Goal: Transaction & Acquisition: Download file/media

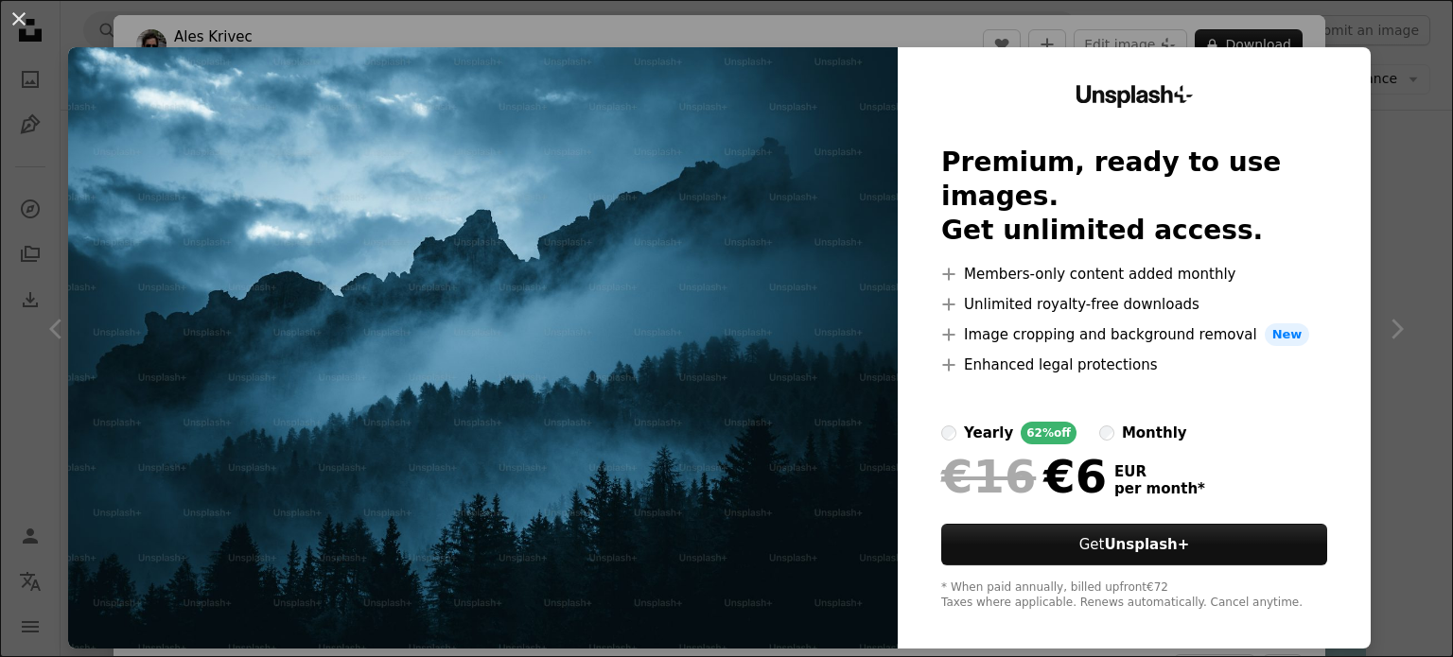
click at [1390, 487] on div "An X shape Unsplash+ Premium, ready to use images. Get unlimited access. A plus…" at bounding box center [726, 328] width 1453 height 657
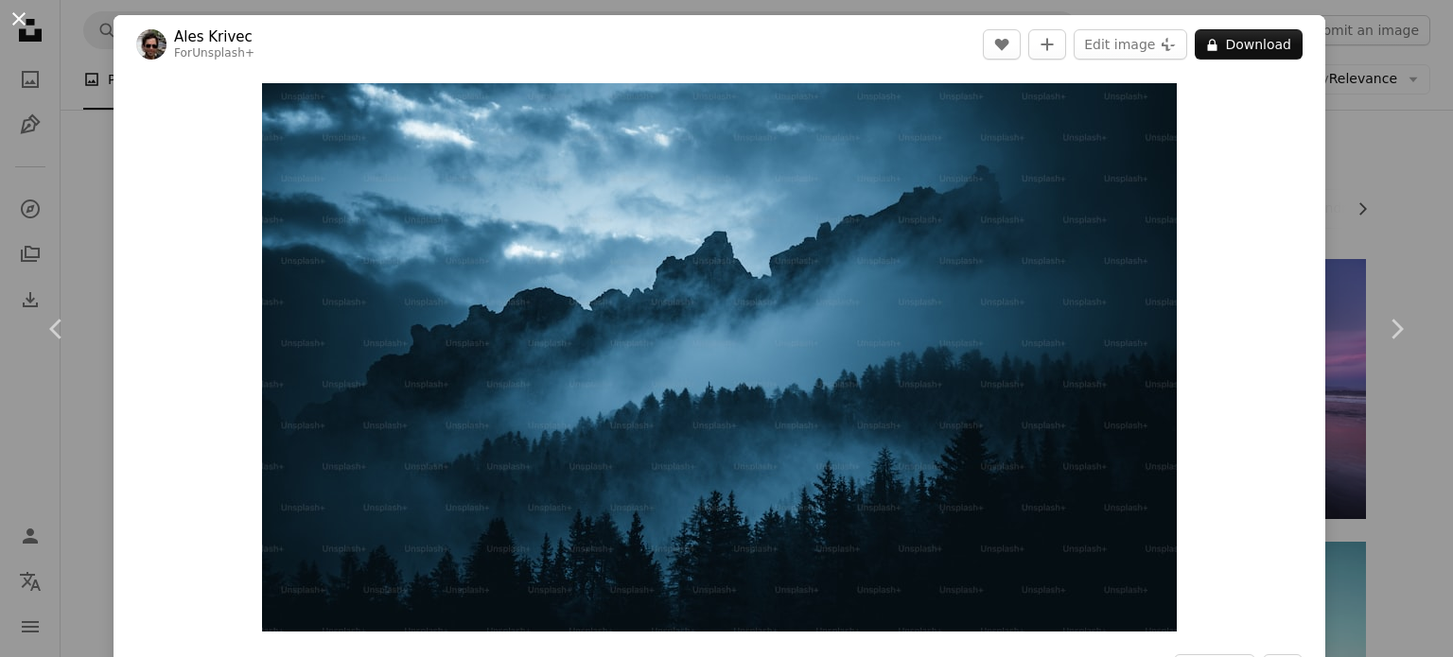
drag, startPoint x: 204, startPoint y: 203, endPoint x: 14, endPoint y: 18, distance: 265.6
click at [14, 18] on button "An X shape" at bounding box center [19, 19] width 23 height 23
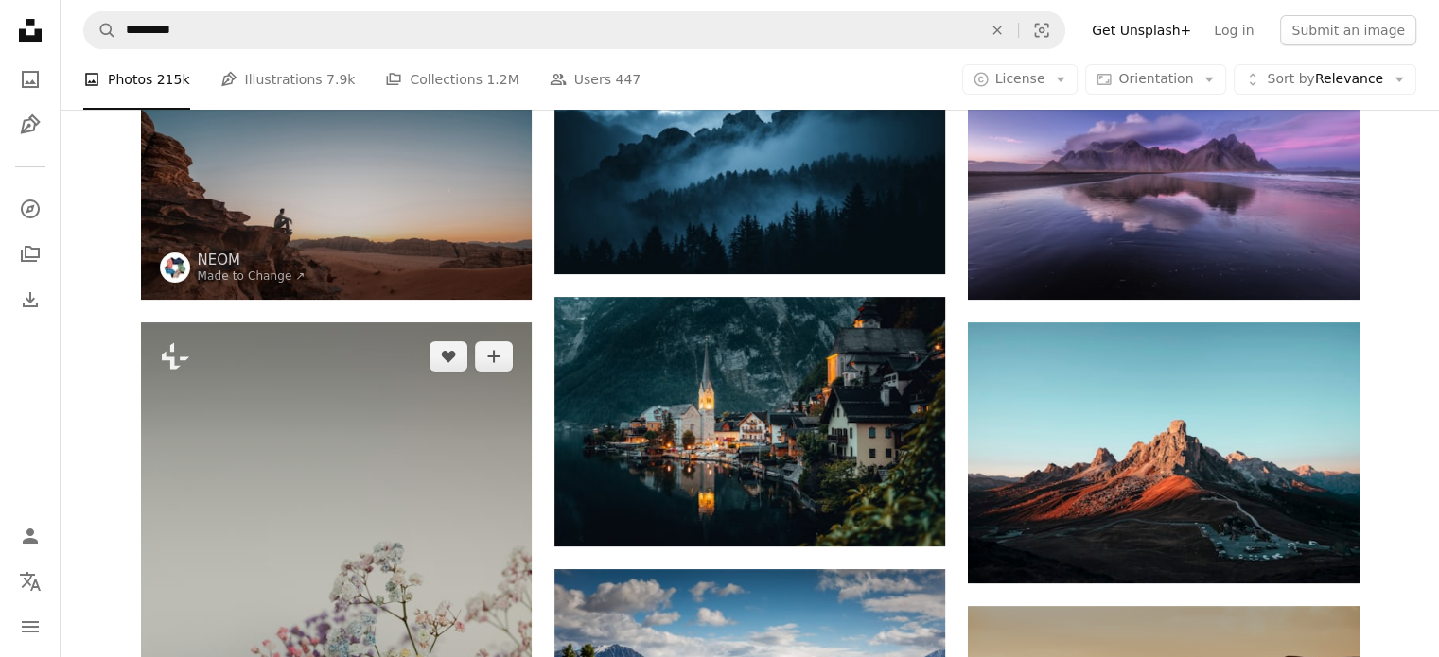
scroll to position [220, 0]
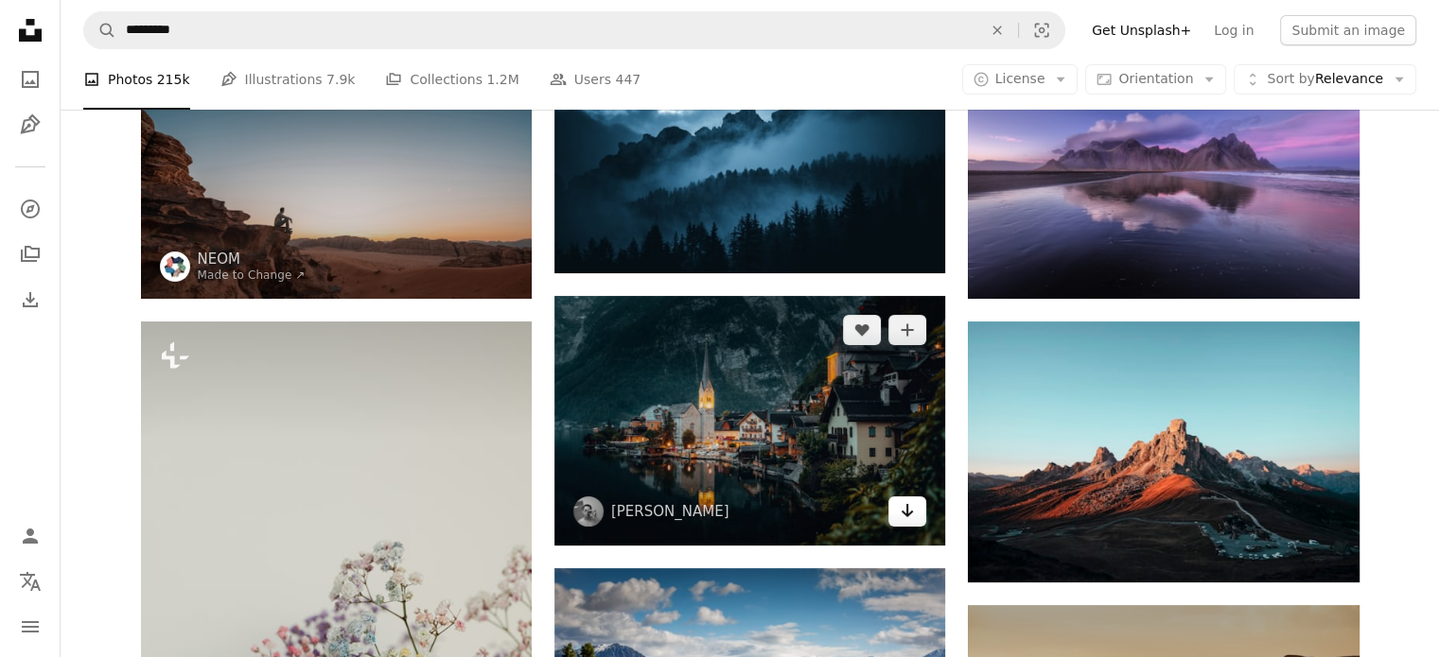
click at [909, 517] on icon "Arrow pointing down" at bounding box center [907, 510] width 15 height 23
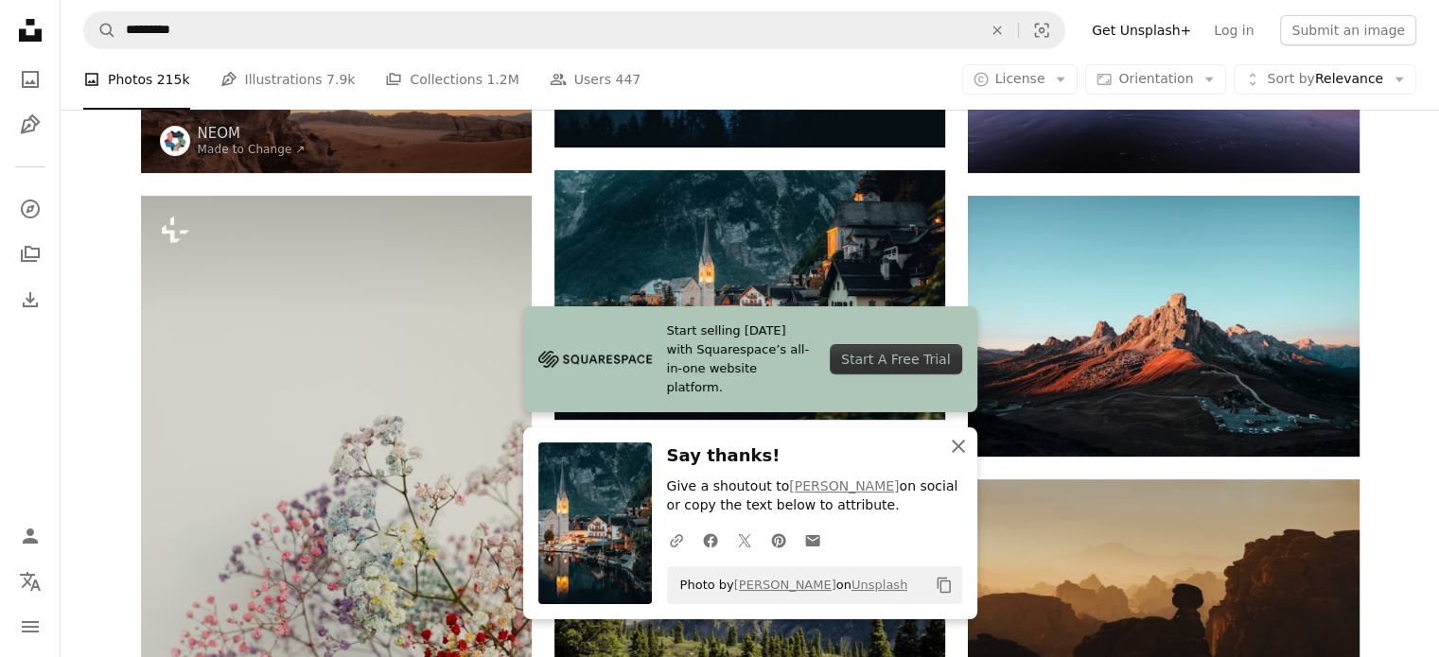
click at [957, 447] on icon "button" at bounding box center [958, 446] width 13 height 13
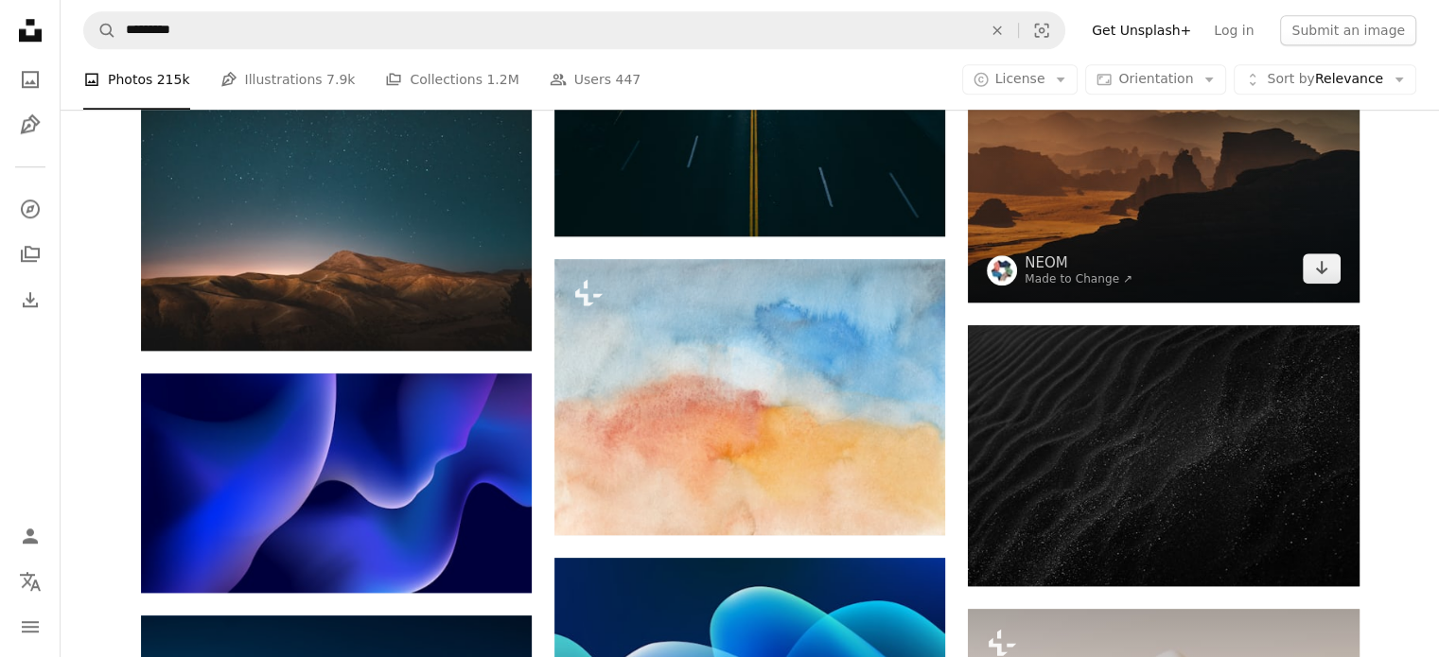
scroll to position [1671, 0]
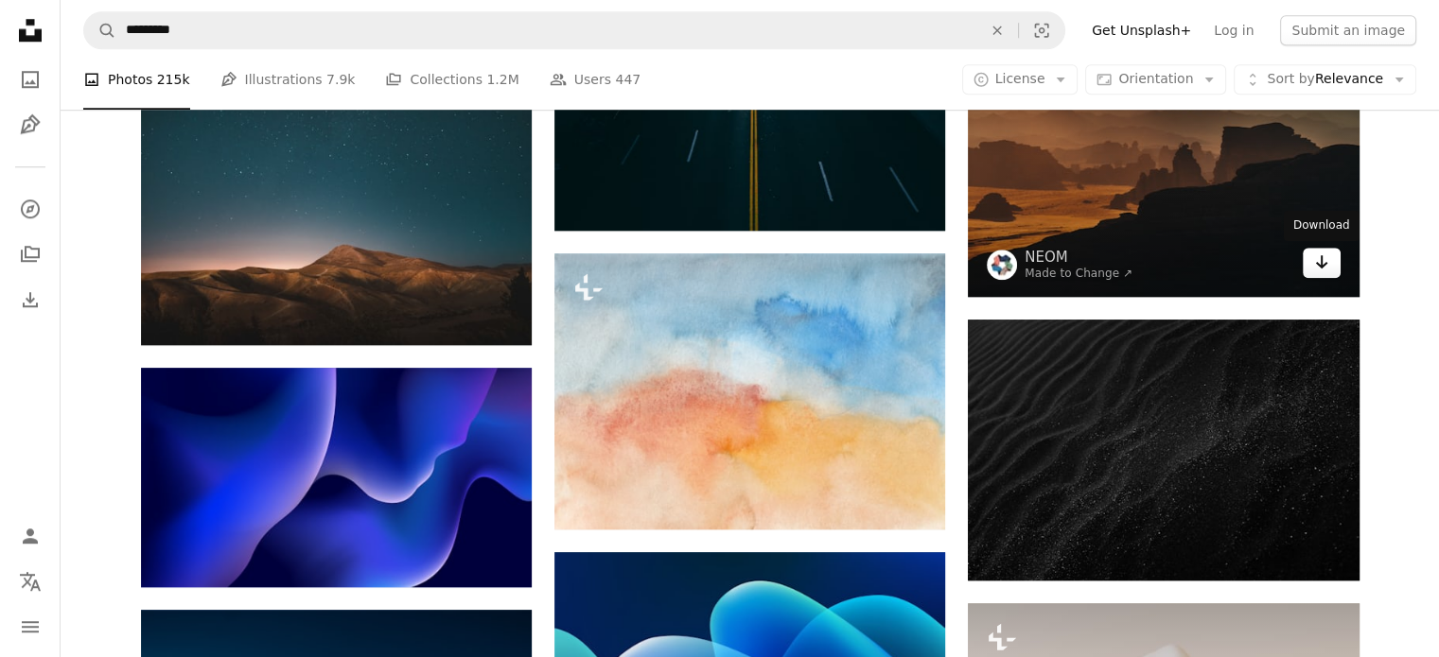
click at [1316, 260] on icon "Arrow pointing down" at bounding box center [1321, 262] width 15 height 23
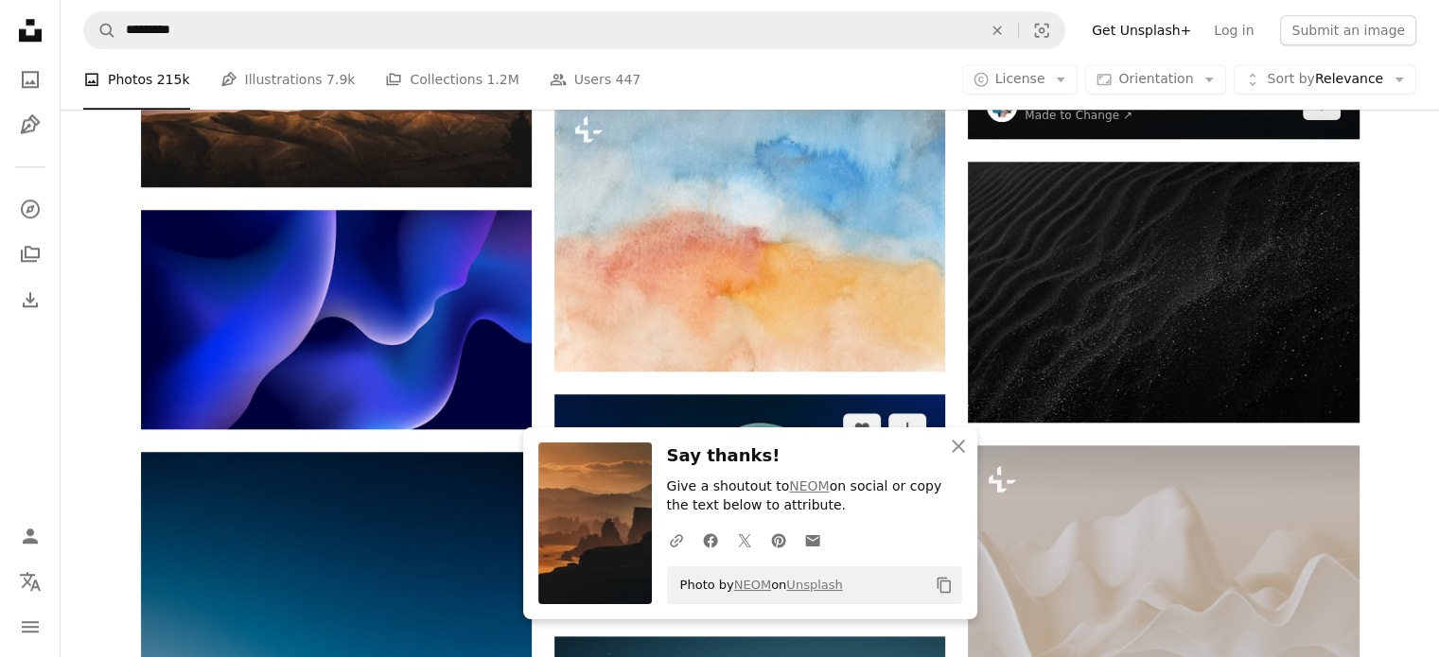
scroll to position [1987, 0]
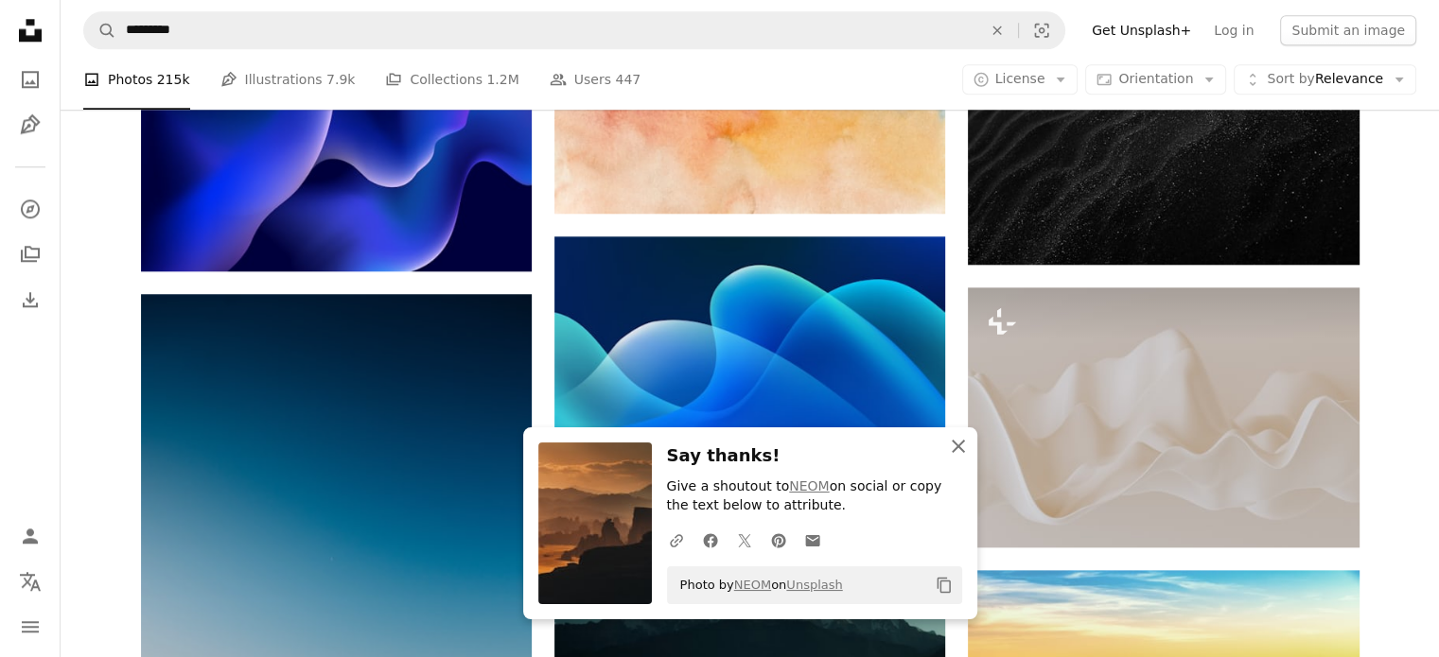
click at [954, 448] on icon "An X shape" at bounding box center [958, 446] width 23 height 23
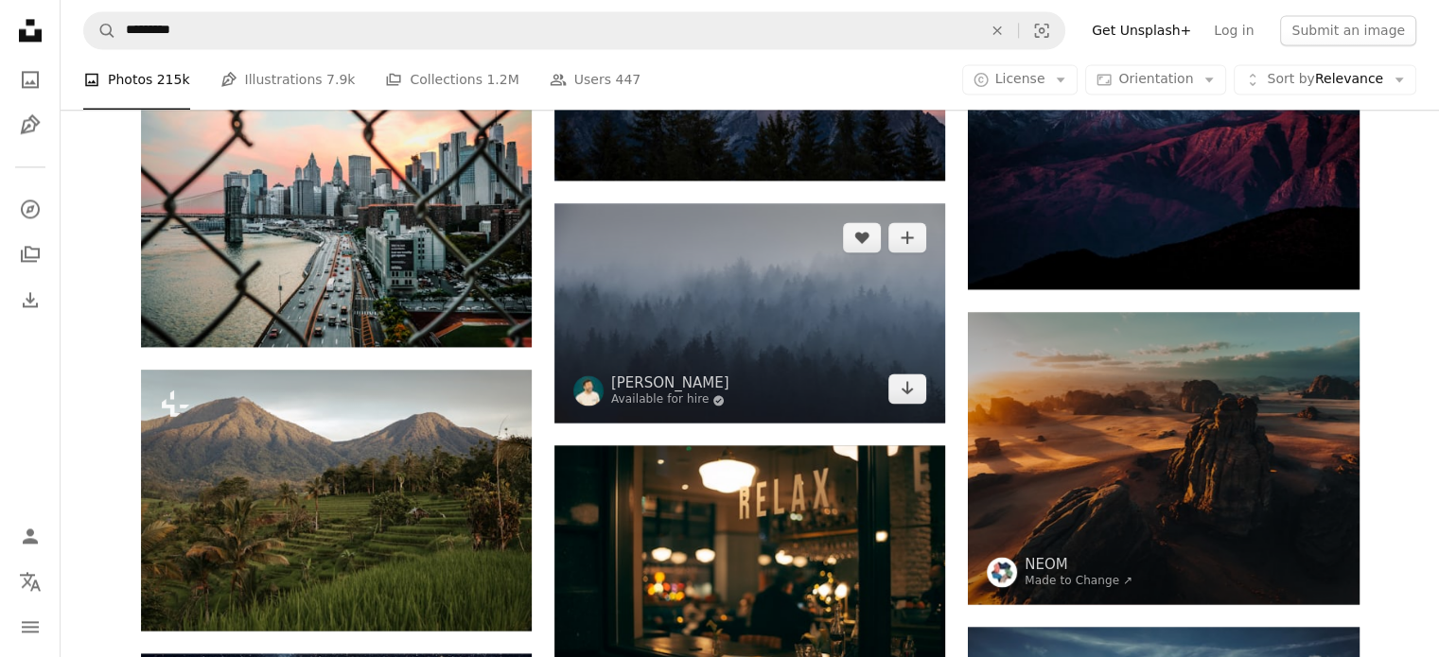
scroll to position [2806, 0]
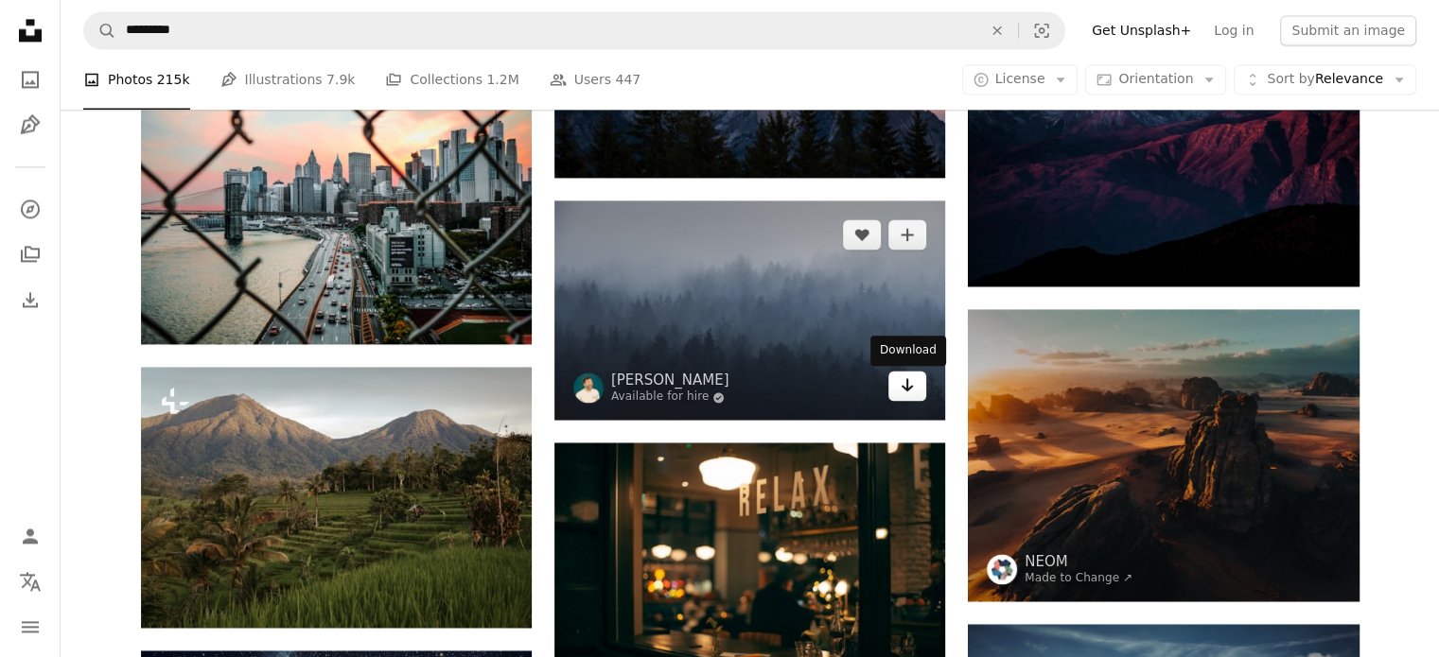
click at [902, 396] on icon "Arrow pointing down" at bounding box center [907, 385] width 15 height 23
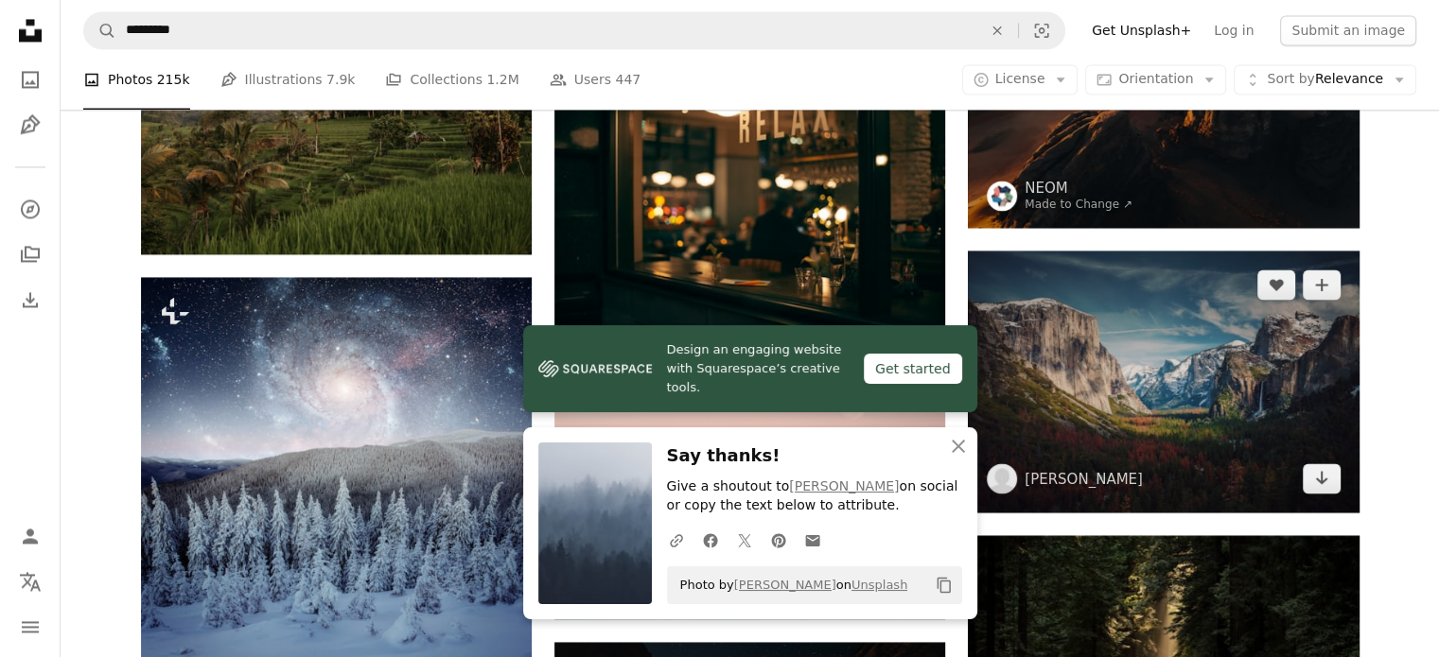
scroll to position [3184, 0]
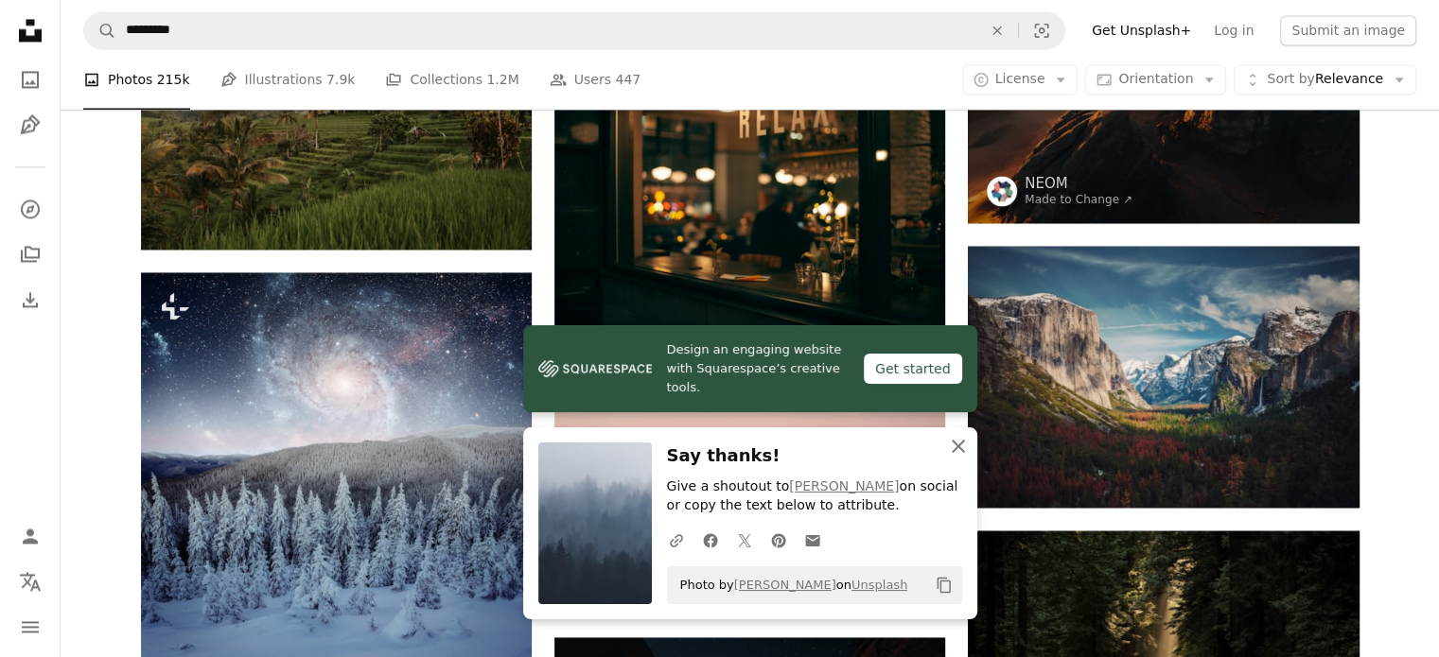
click at [955, 446] on icon "button" at bounding box center [958, 446] width 13 height 13
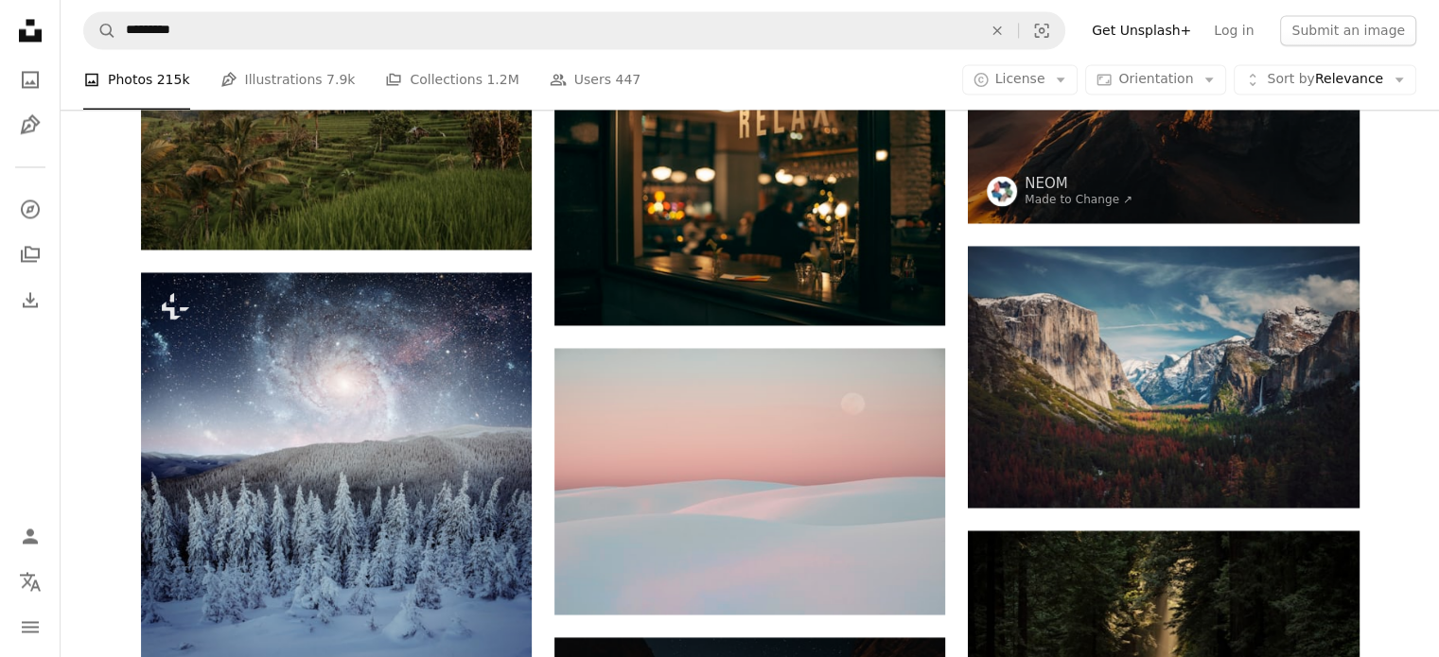
click at [1425, 643] on div at bounding box center [1425, 643] width 0 height 0
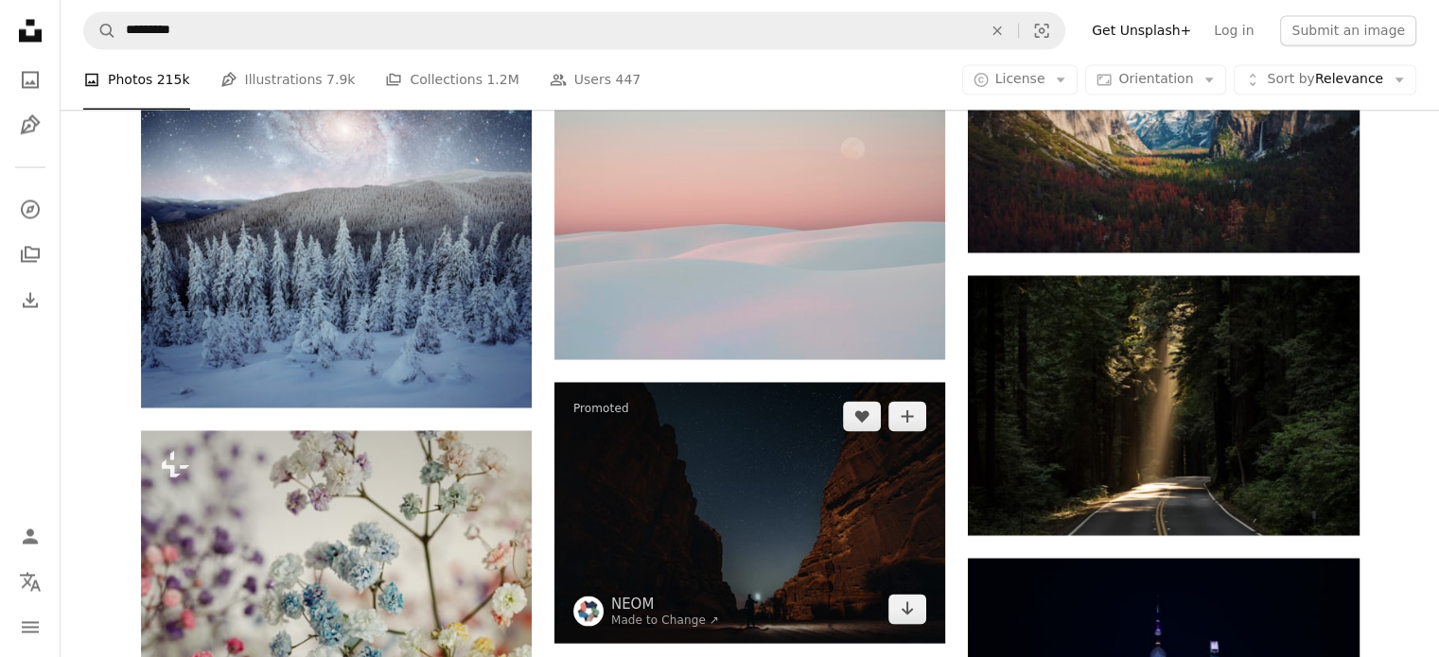
scroll to position [3563, 0]
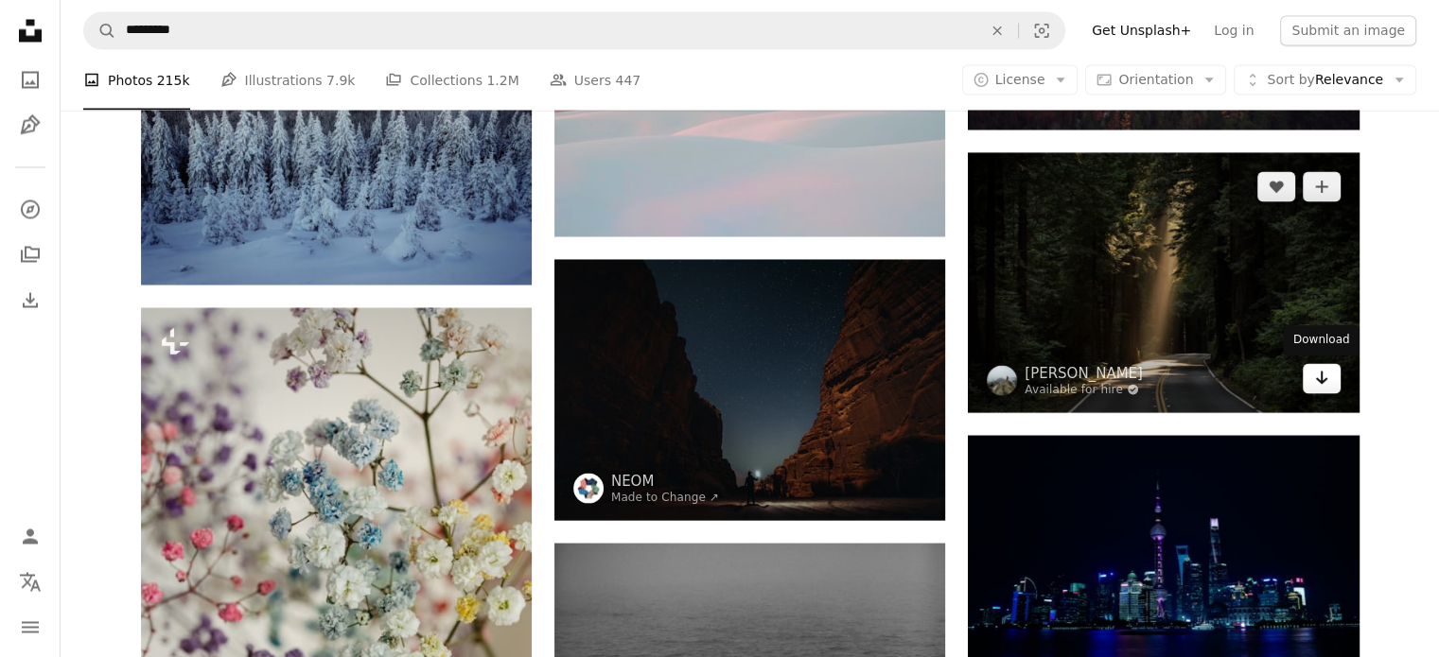
click at [1324, 370] on icon "Arrow pointing down" at bounding box center [1321, 377] width 15 height 23
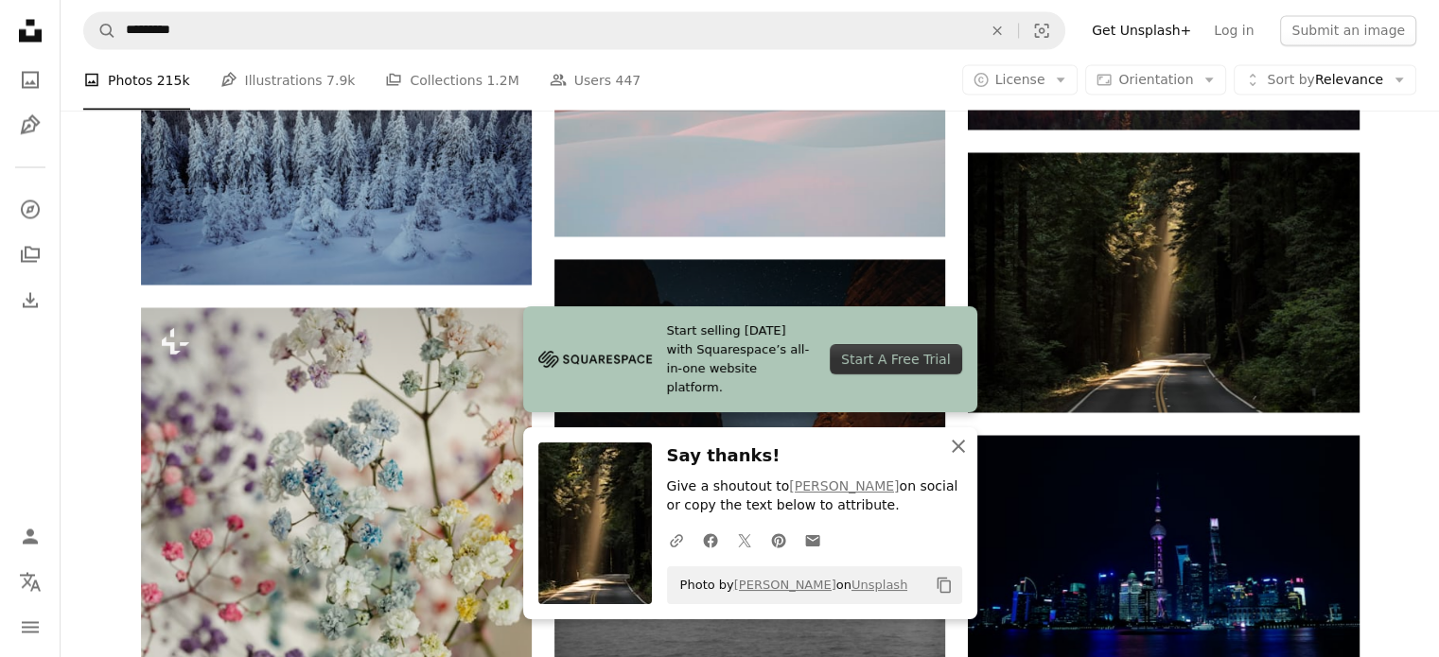
click at [960, 451] on icon "An X shape" at bounding box center [958, 446] width 23 height 23
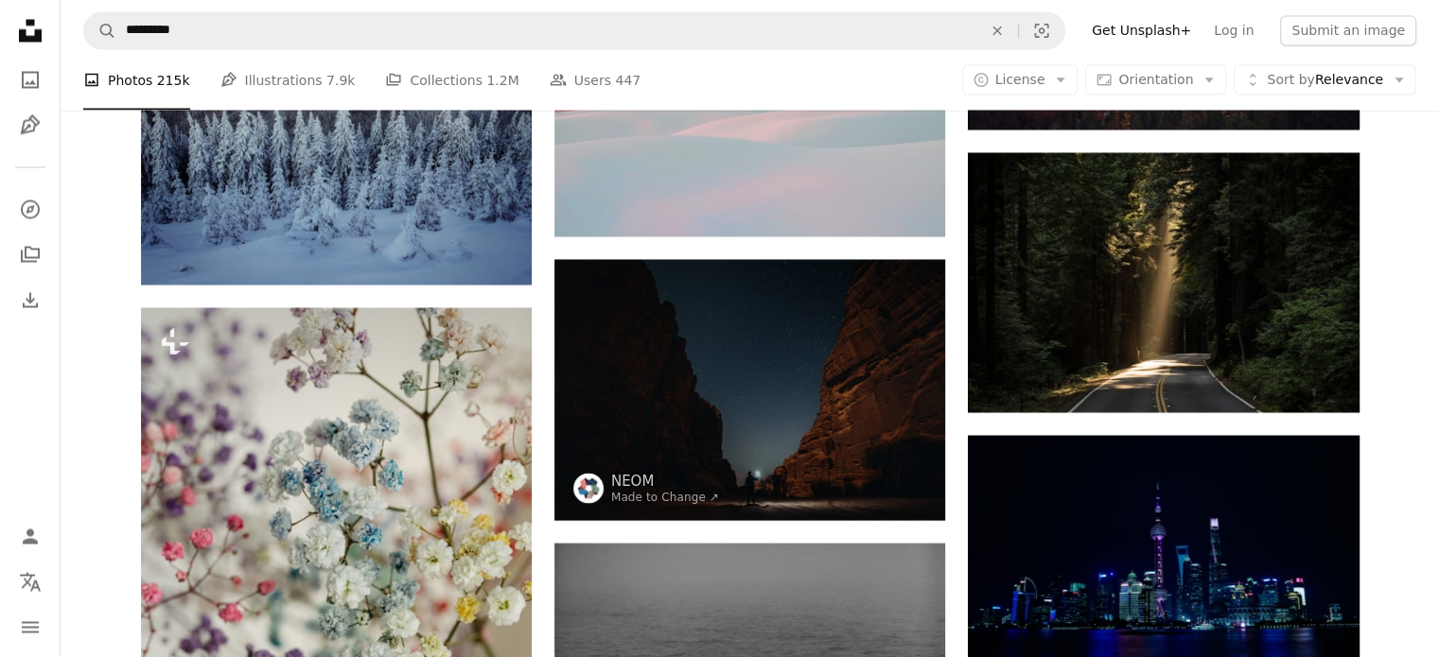
click at [1425, 643] on div at bounding box center [1425, 643] width 0 height 0
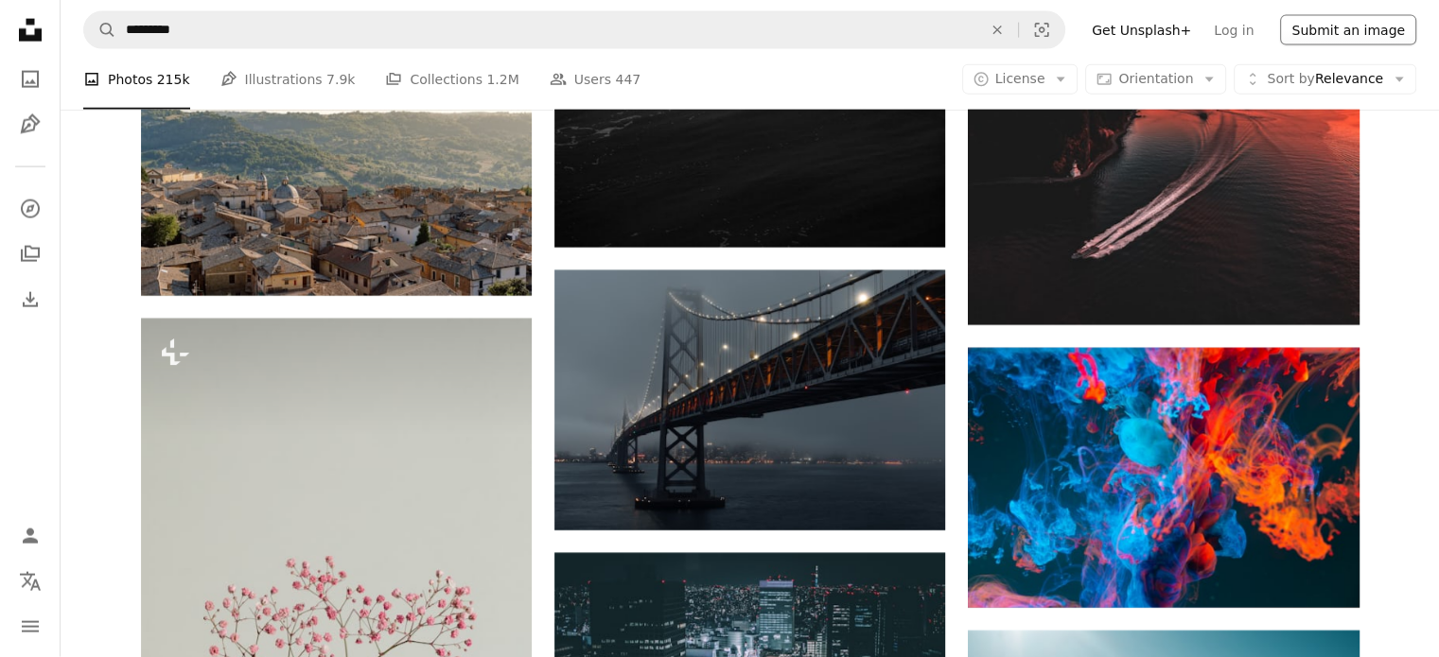
scroll to position [4446, 0]
